Goal: Task Accomplishment & Management: Complete application form

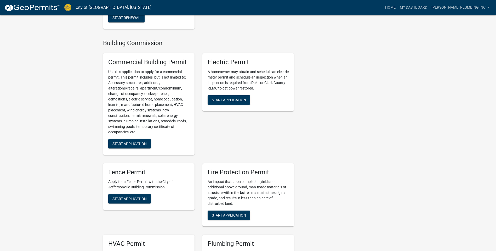
scroll to position [235, 0]
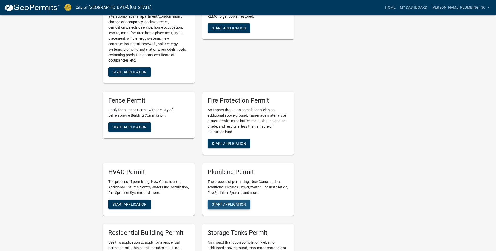
click at [222, 205] on span "Start Application" at bounding box center [229, 204] width 34 height 4
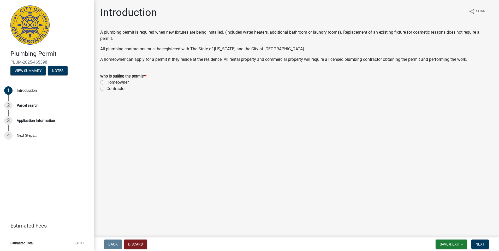
click at [107, 83] on label "Homeowner" at bounding box center [118, 82] width 22 height 6
click at [107, 83] on input "Homeowner" at bounding box center [108, 80] width 3 height 3
radio input "true"
click at [107, 89] on label "Contractor" at bounding box center [116, 89] width 19 height 6
click at [107, 89] on input "Contractor" at bounding box center [108, 87] width 3 height 3
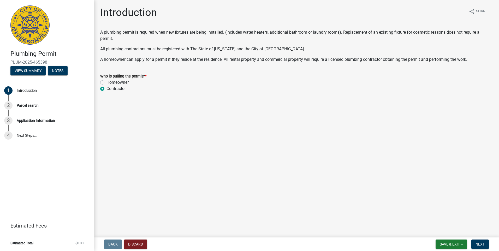
radio input "true"
click at [480, 244] on span "Next" at bounding box center [480, 244] width 9 height 4
